Goal: Task Accomplishment & Management: Complete application form

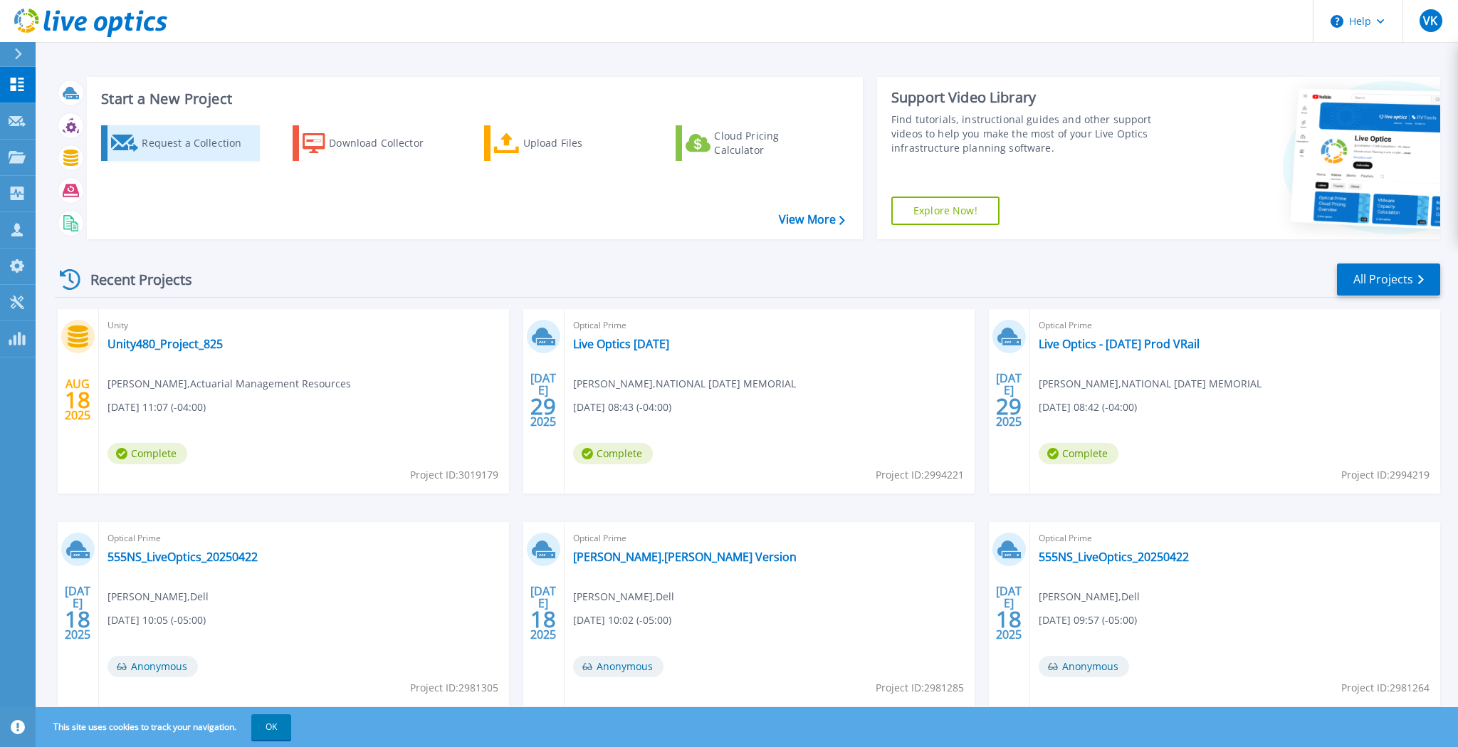
click at [206, 147] on div "Request a Collection" at bounding box center [199, 143] width 114 height 28
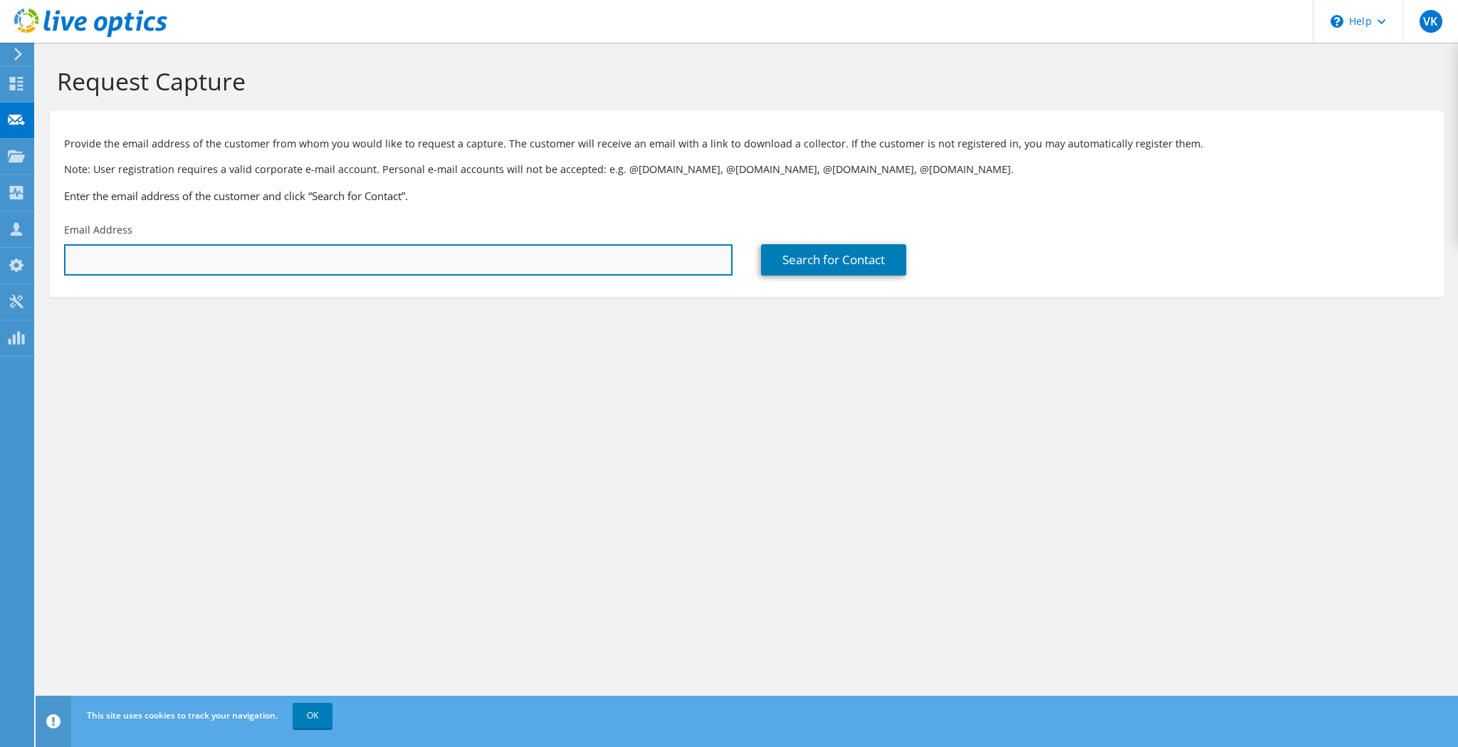
click at [355, 260] on input "text" at bounding box center [398, 259] width 669 height 31
paste input "[EMAIL_ADDRESS][DOMAIN_NAME]"
type input "[EMAIL_ADDRESS][DOMAIN_NAME]"
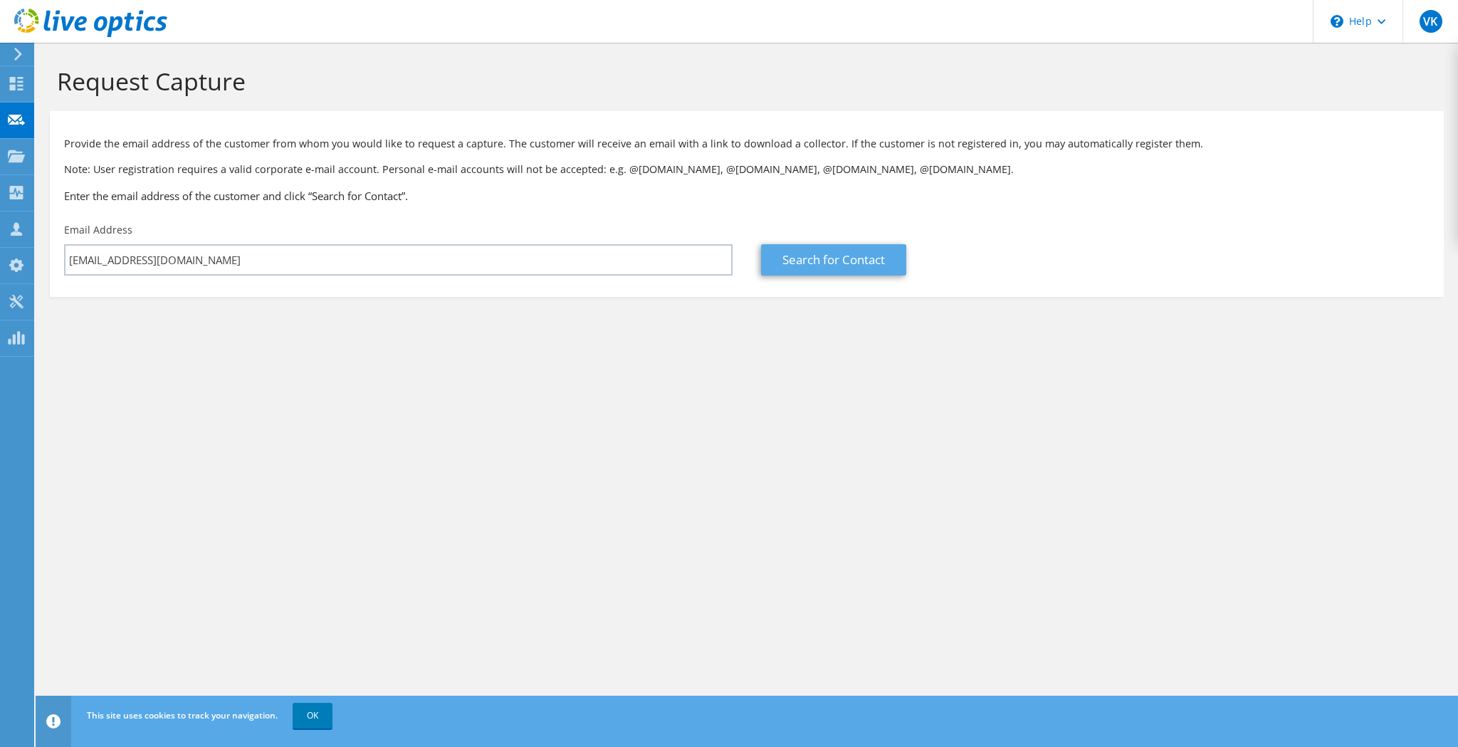
click at [894, 254] on link "Search for Contact" at bounding box center [833, 259] width 145 height 31
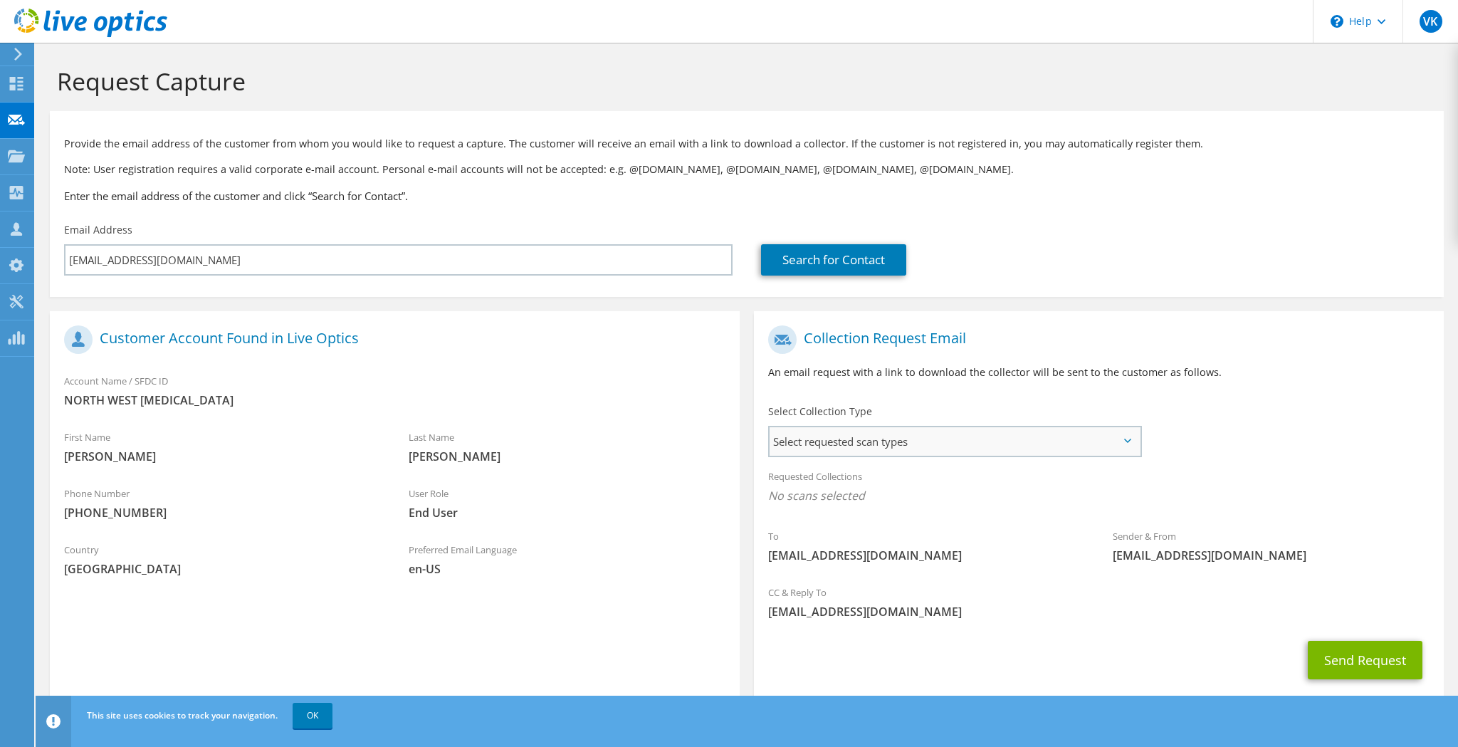
click at [988, 447] on span "Select requested scan types" at bounding box center [955, 441] width 370 height 28
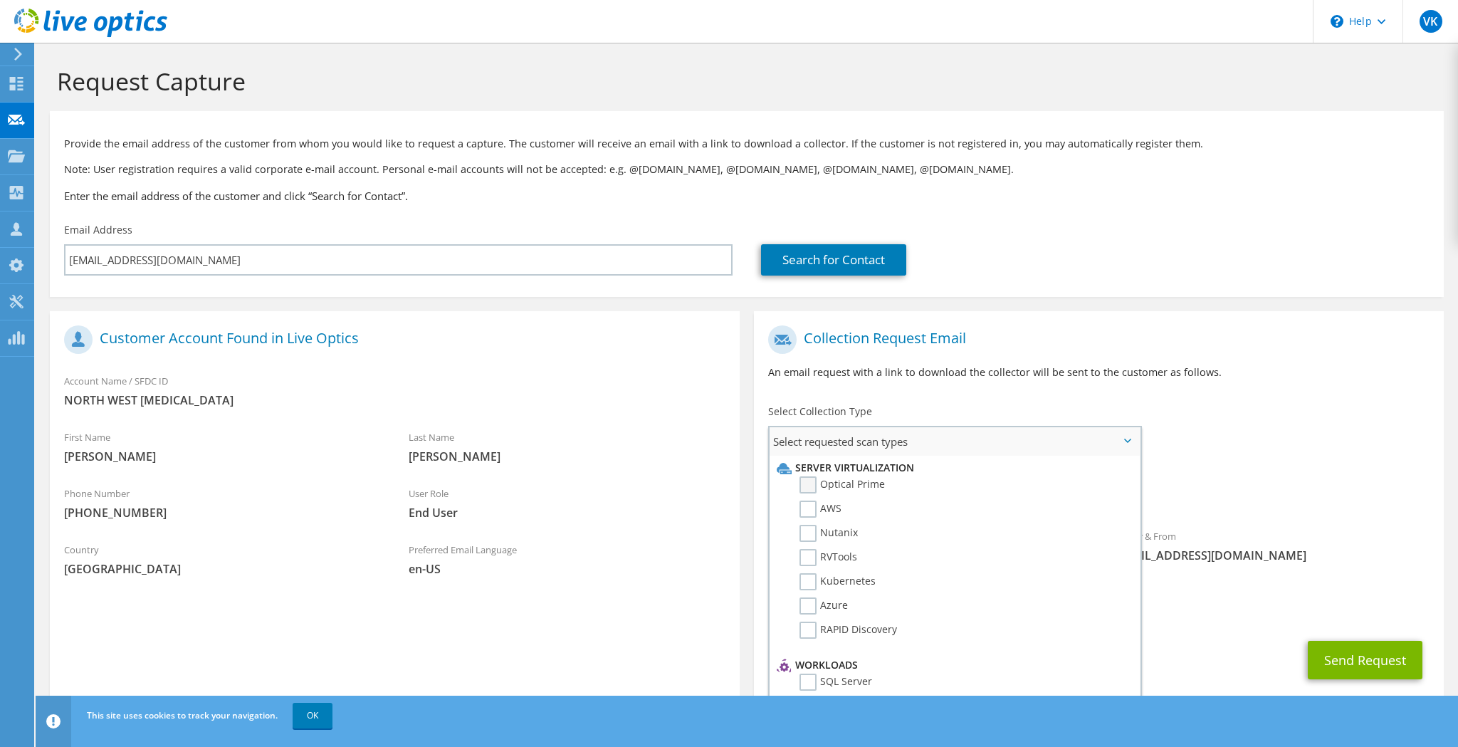
click at [809, 484] on label "Optical Prime" at bounding box center [842, 484] width 85 height 17
click at [0, 0] on input "Optical Prime" at bounding box center [0, 0] width 0 height 0
click at [1240, 468] on div "Requested Collections No scans selected Optical Prime" at bounding box center [1099, 489] width 690 height 57
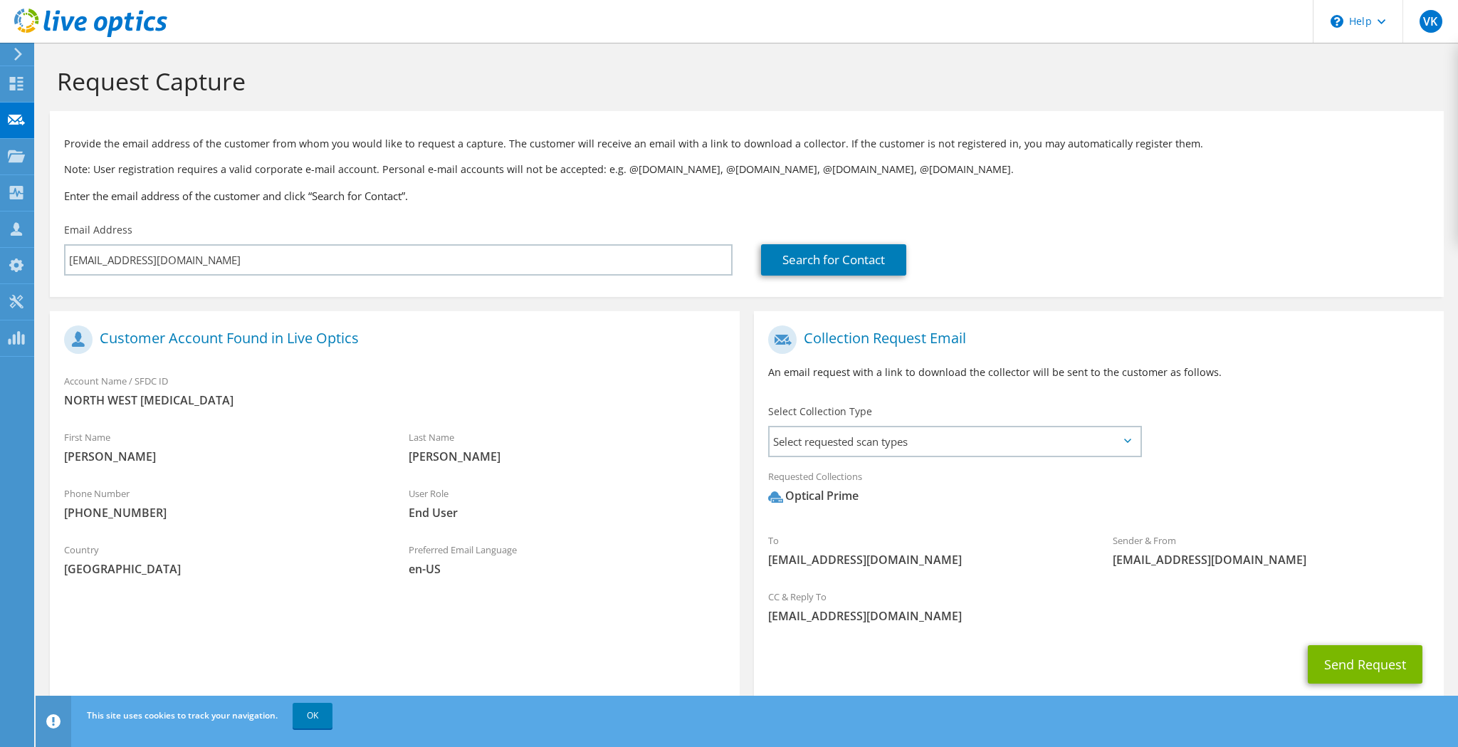
scroll to position [11, 0]
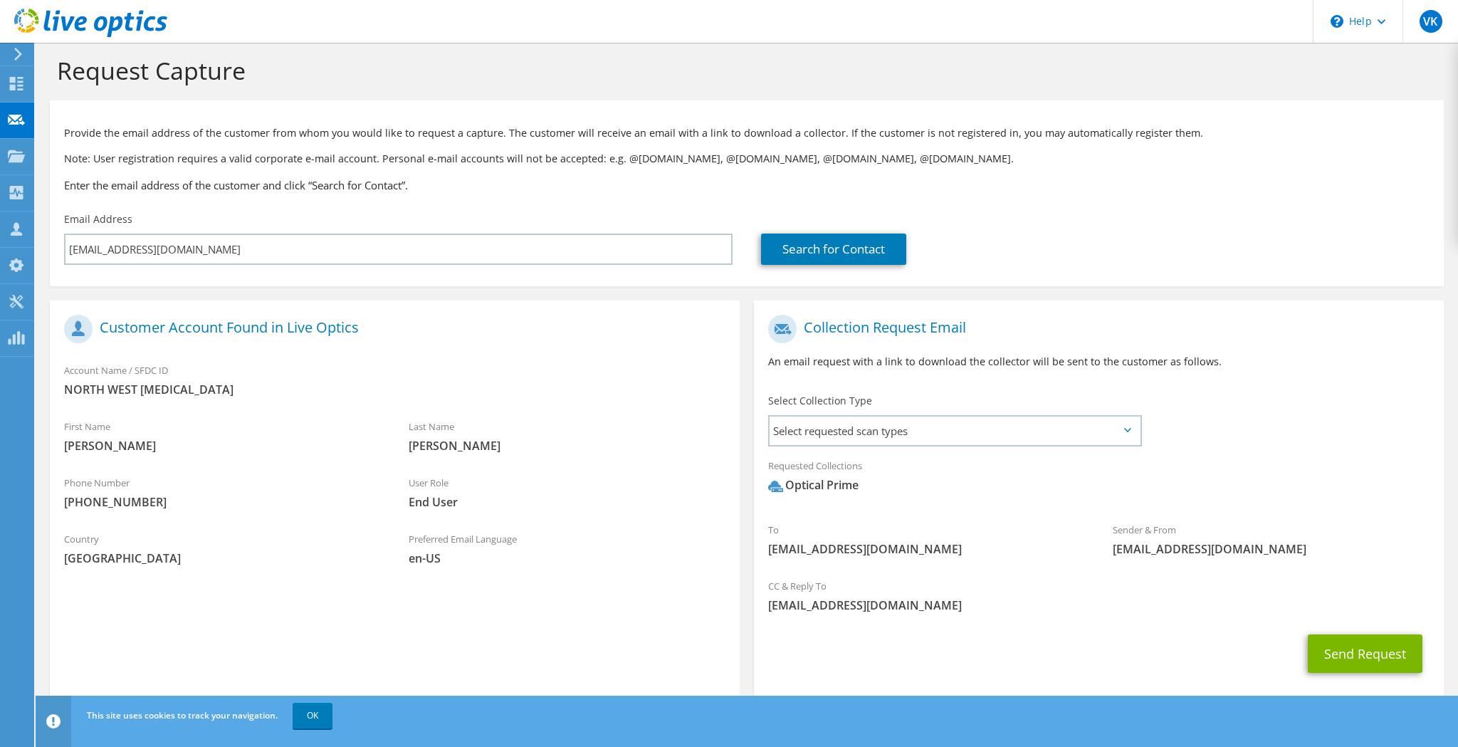
click at [1099, 451] on div "Requested Collections No scans selected Optical Prime" at bounding box center [1099, 479] width 690 height 57
click at [1130, 438] on span "Select requested scan types" at bounding box center [955, 431] width 370 height 28
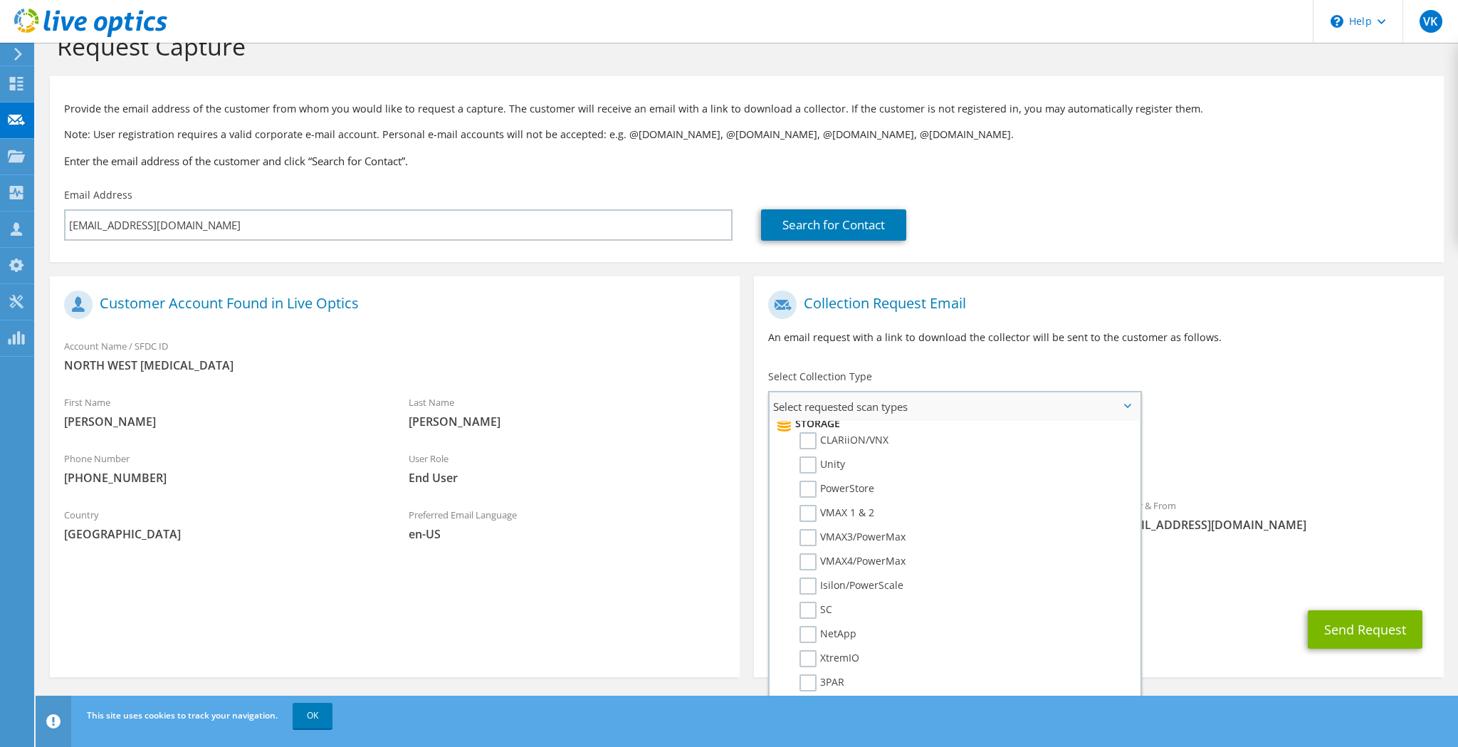
scroll to position [241, 0]
click at [1275, 424] on div "To [EMAIL_ADDRESS][DOMAIN_NAME] Sender & From [EMAIL_ADDRESS][DOMAIN_NAME]" at bounding box center [1099, 414] width 690 height 263
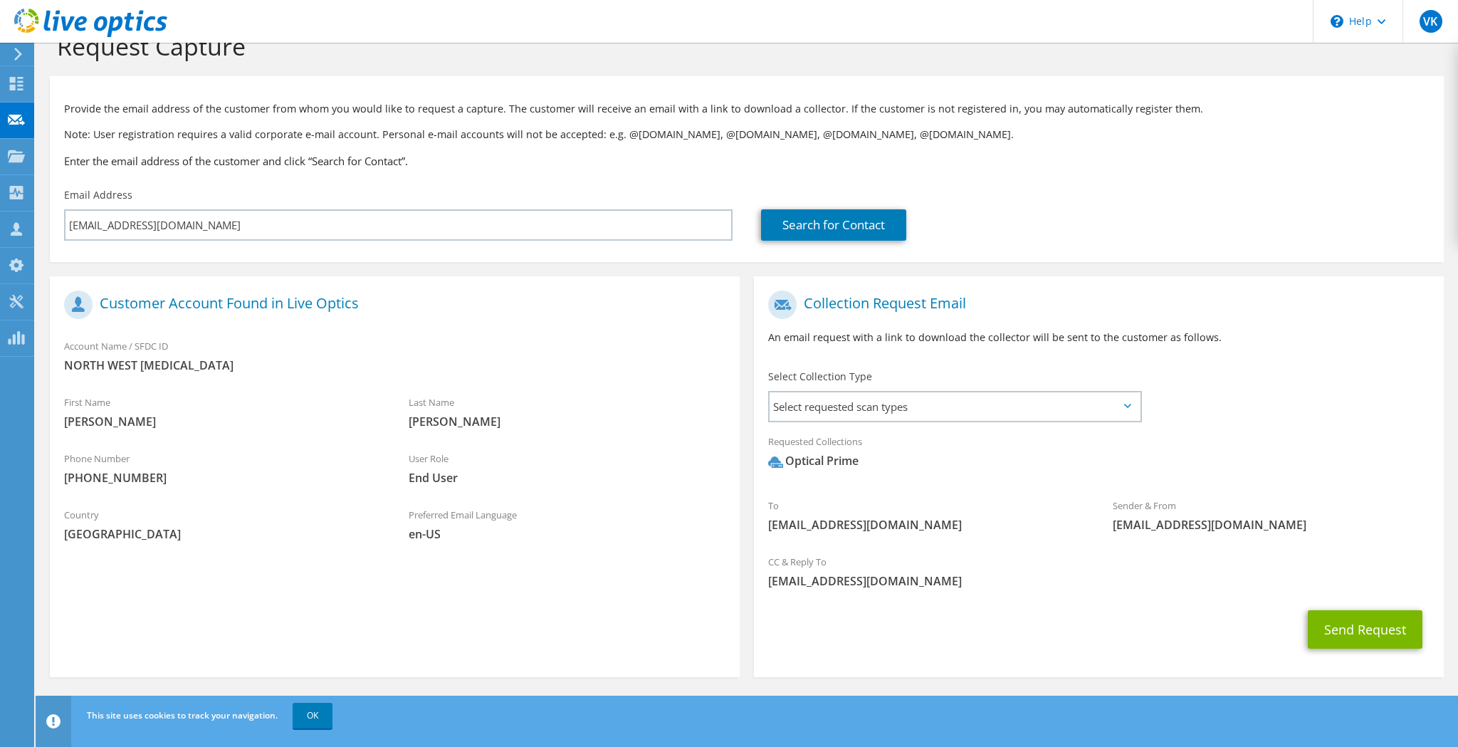
click at [1300, 409] on div "To [EMAIL_ADDRESS][DOMAIN_NAME] Sender & From [EMAIL_ADDRESS][DOMAIN_NAME]" at bounding box center [1099, 414] width 690 height 263
click at [1362, 629] on button "Send Request" at bounding box center [1365, 629] width 115 height 38
